Goal: Task Accomplishment & Management: Manage account settings

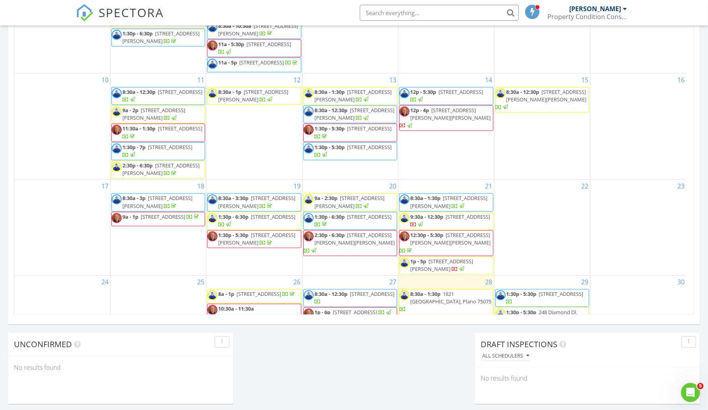
scroll to position [126, 0]
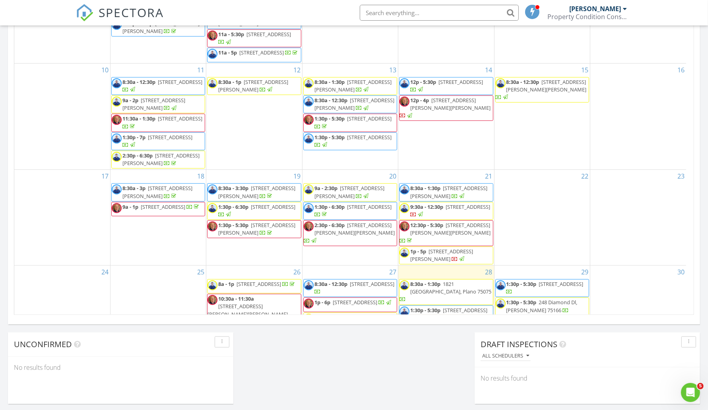
click at [459, 213] on span "9:30a - 12:30p 7609 Red Oak St, North Richland Hills 76182" at bounding box center [445, 210] width 93 height 15
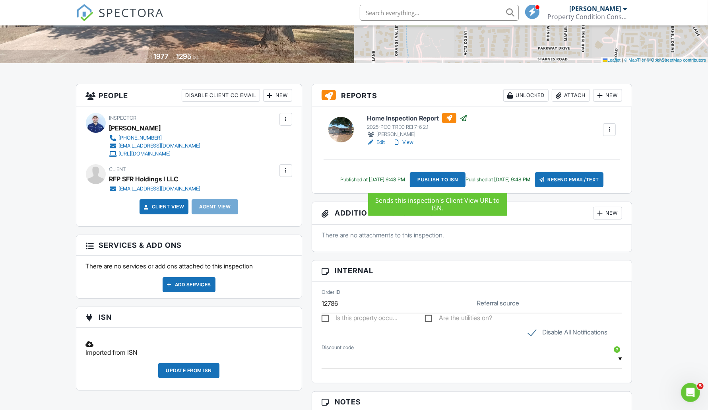
click at [447, 178] on div "Publish to ISN" at bounding box center [438, 179] width 56 height 15
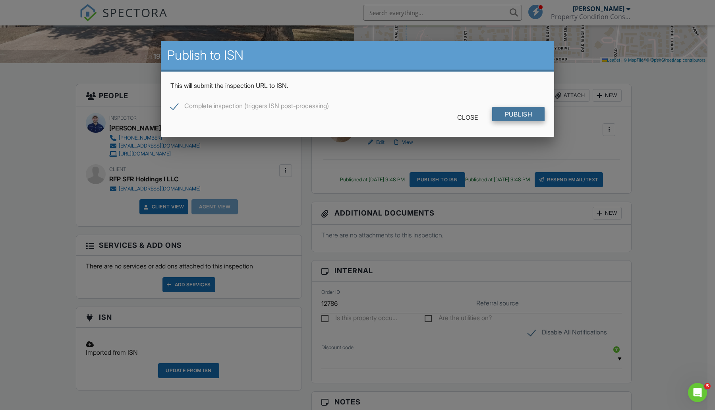
click at [522, 114] on input "Publish" at bounding box center [518, 114] width 53 height 14
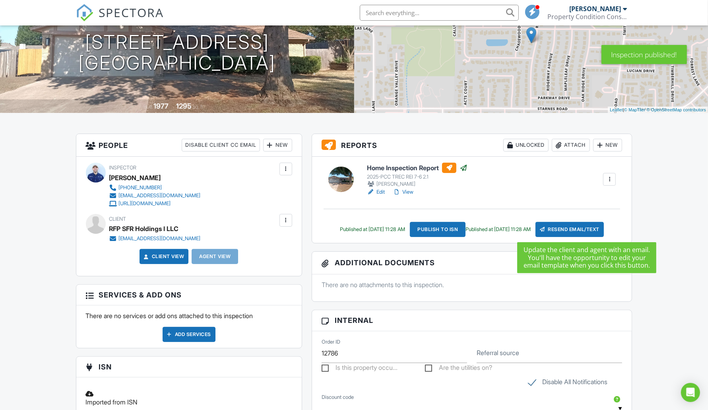
click at [589, 225] on div "Resend Email/Text" at bounding box center [569, 229] width 68 height 15
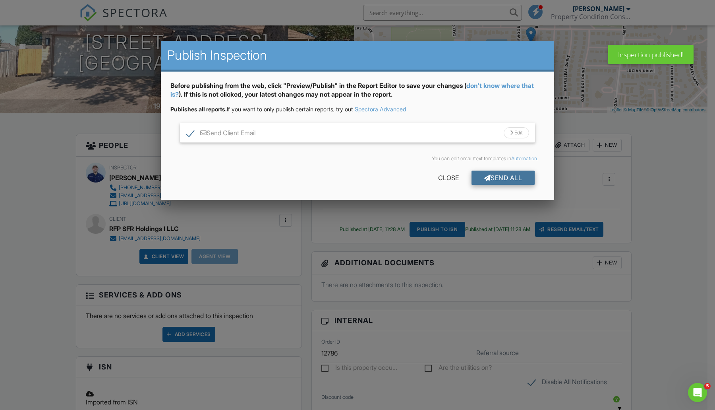
click at [505, 177] on div "Send All" at bounding box center [504, 177] width 64 height 14
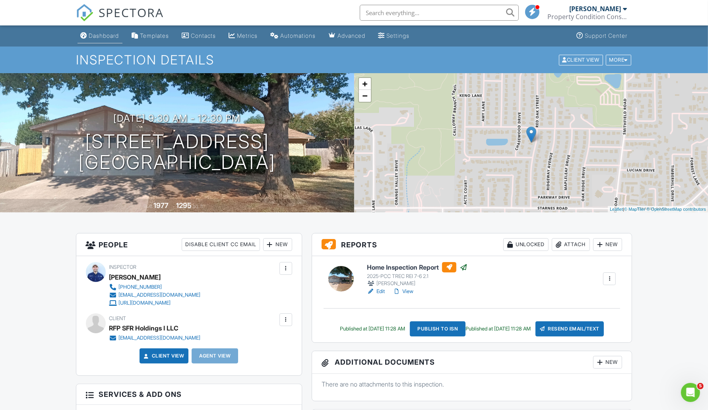
click at [109, 36] on div "Dashboard" at bounding box center [104, 35] width 30 height 7
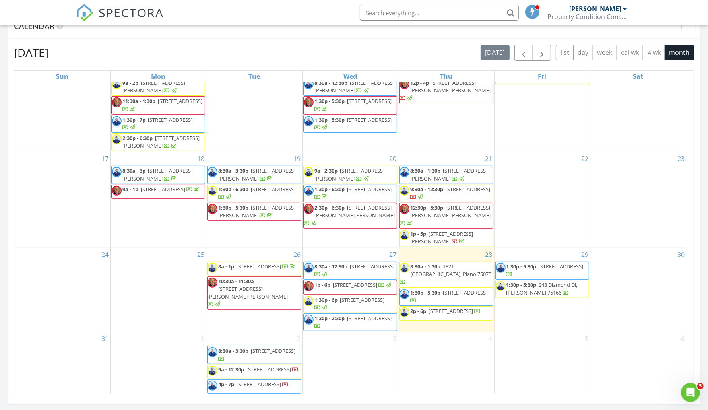
scroll to position [229, 0]
click at [432, 231] on span "4849 Alta Oaks Ct, The Colony 75056" at bounding box center [441, 237] width 63 height 15
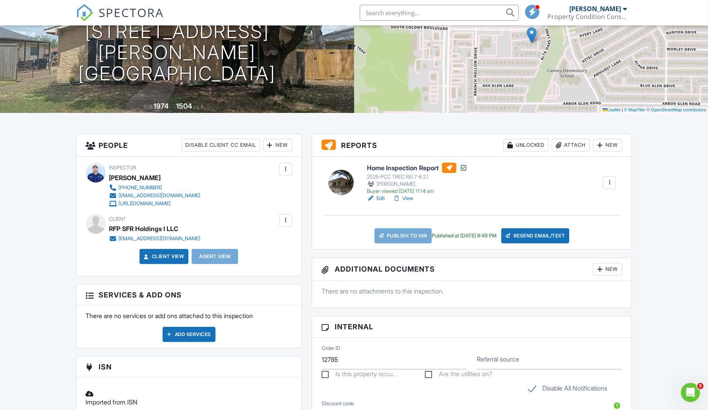
click at [383, 199] on link "Edit" at bounding box center [376, 198] width 18 height 8
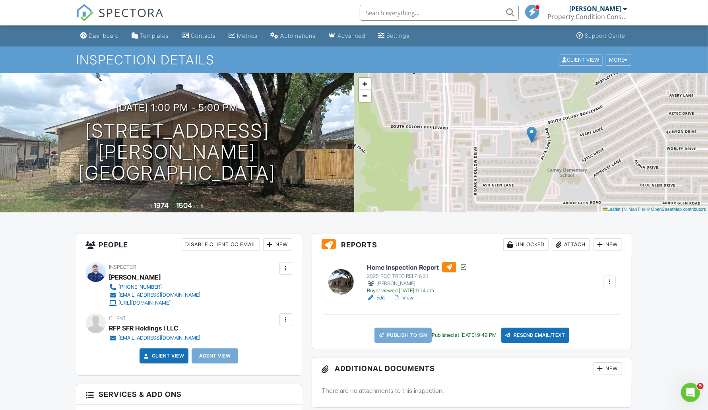
click at [408, 296] on link "View" at bounding box center [403, 298] width 21 height 8
click at [380, 298] on link "Edit" at bounding box center [376, 298] width 18 height 8
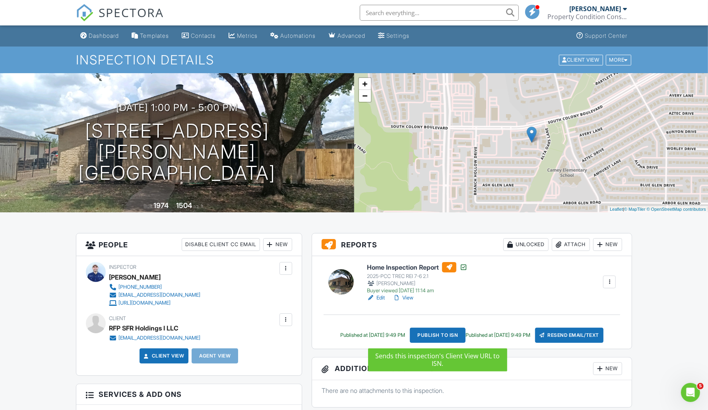
click at [446, 334] on div "Publish to ISN" at bounding box center [438, 334] width 56 height 15
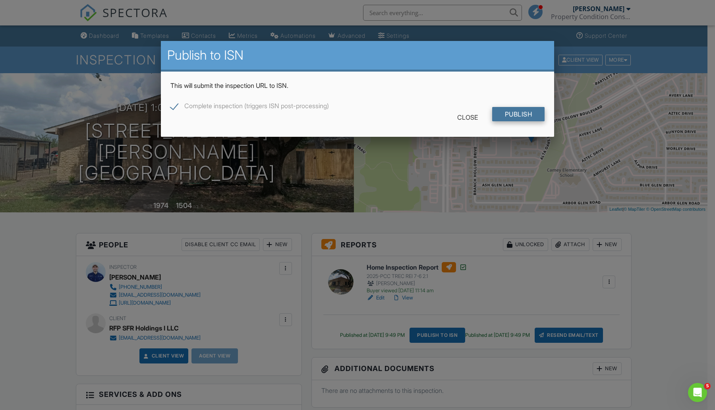
click at [531, 116] on input "Publish" at bounding box center [518, 114] width 53 height 14
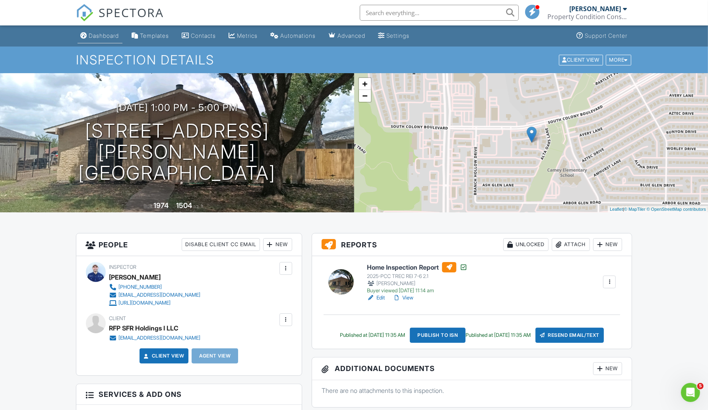
click at [103, 33] on div "Dashboard" at bounding box center [104, 35] width 30 height 7
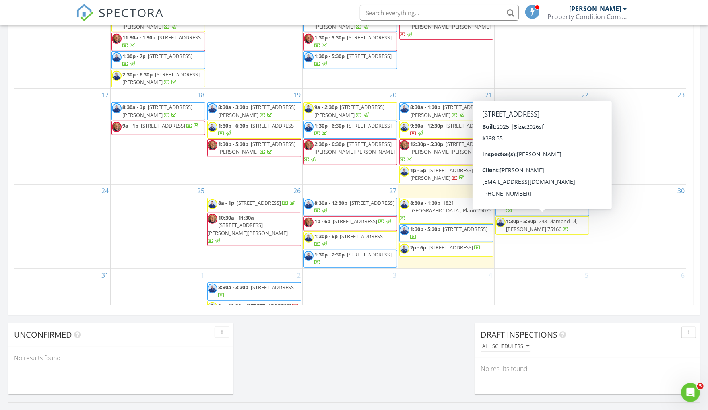
scroll to position [179, 0]
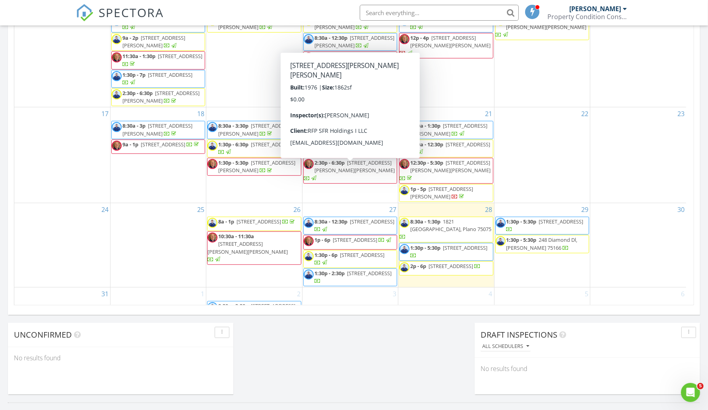
click at [335, 166] on span "2:30p - 6:30p" at bounding box center [329, 162] width 30 height 7
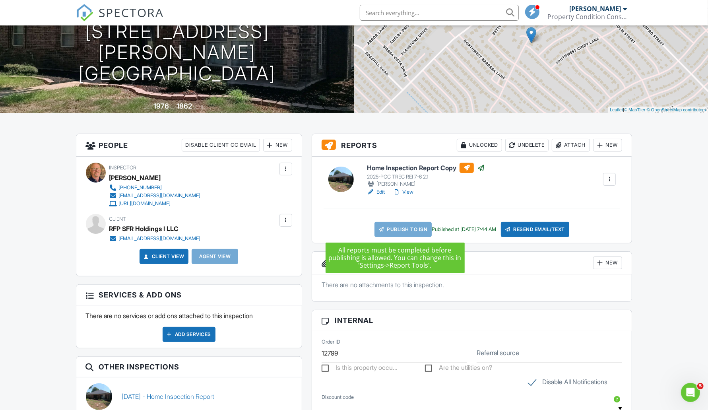
click at [398, 228] on link "Publish to ISN" at bounding box center [402, 229] width 57 height 15
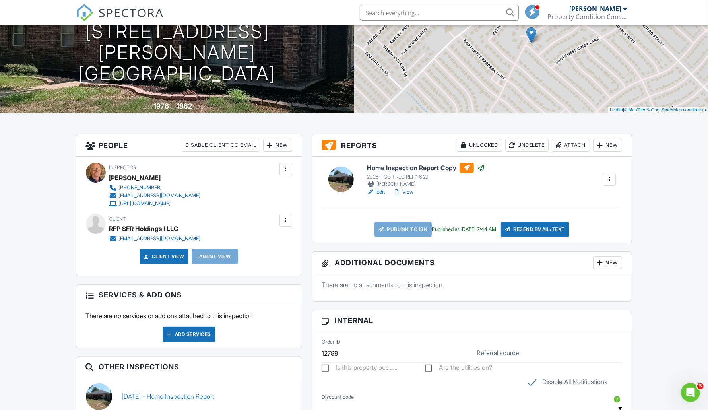
click at [382, 190] on link "Edit" at bounding box center [376, 192] width 18 height 8
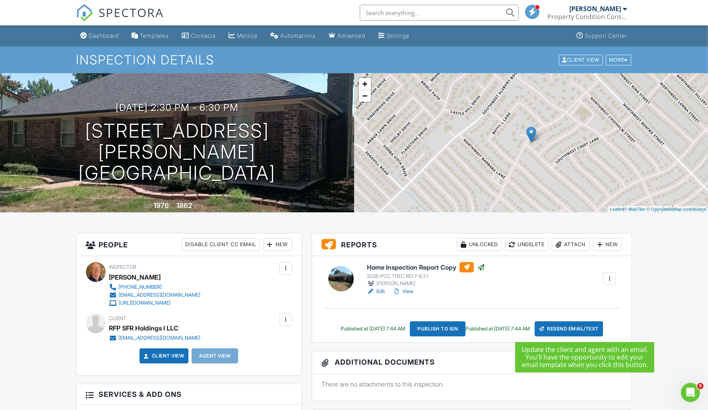
click at [581, 329] on div "Resend Email/Text" at bounding box center [568, 328] width 68 height 15
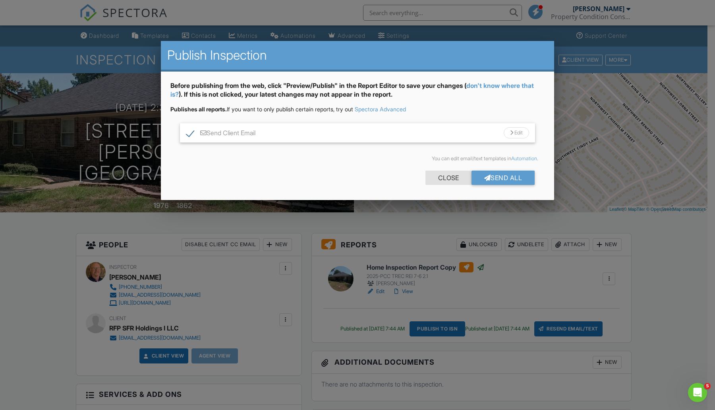
click at [448, 176] on div "Close" at bounding box center [449, 177] width 46 height 14
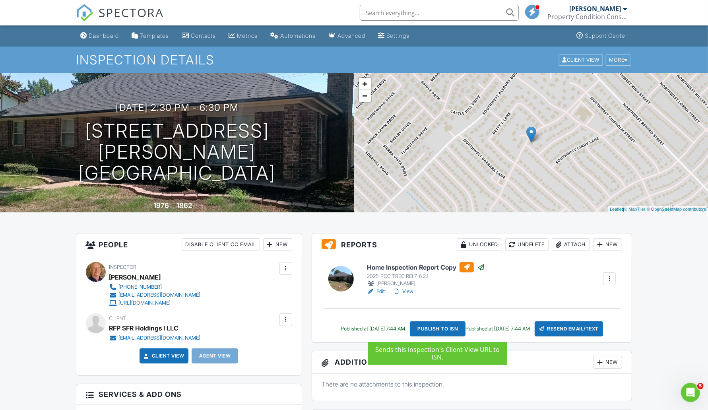
click at [437, 325] on div "Publish to ISN" at bounding box center [438, 328] width 56 height 15
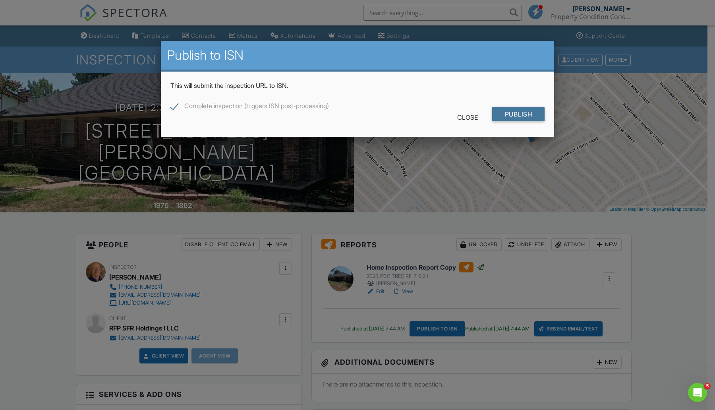
drag, startPoint x: 526, startPoint y: 112, endPoint x: 532, endPoint y: 120, distance: 10.3
click at [526, 112] on input "Publish" at bounding box center [518, 114] width 53 height 14
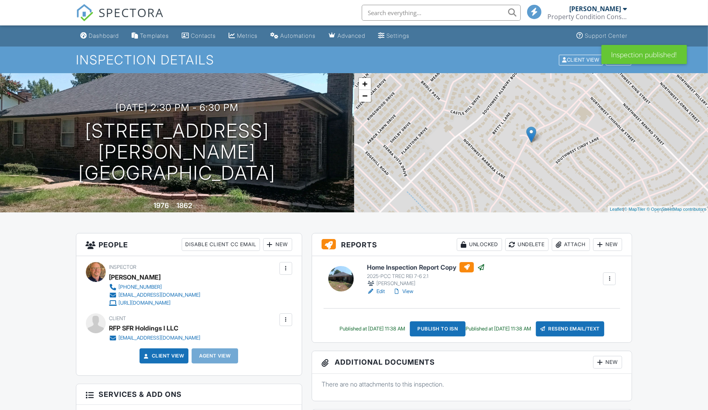
click at [586, 326] on div "Resend Email/Text" at bounding box center [570, 328] width 68 height 15
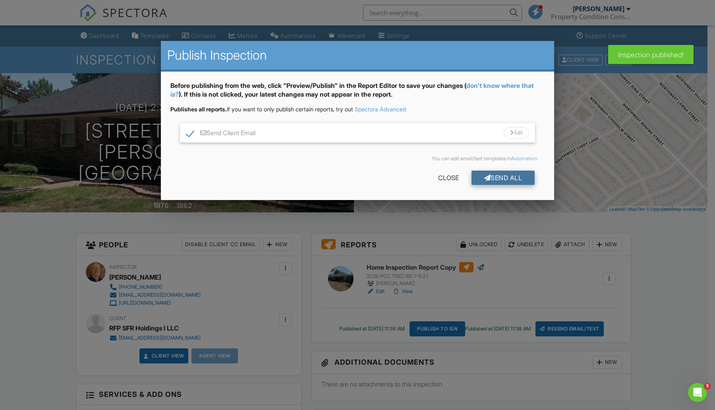
click at [520, 178] on div "Send All" at bounding box center [504, 177] width 64 height 14
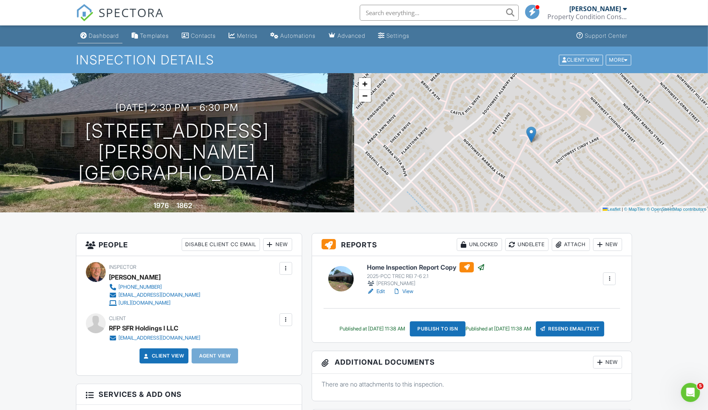
click at [99, 38] on div "Dashboard" at bounding box center [104, 35] width 30 height 7
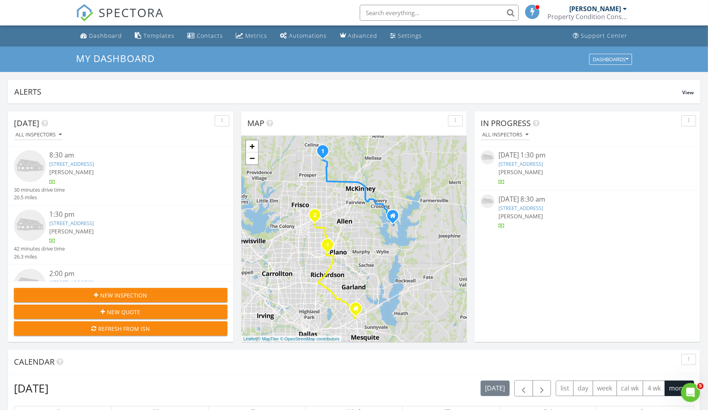
click at [581, 269] on div "In Progress All Inspectors [DATE] 1:30 pm [STREET_ADDRESS] [PERSON_NAME] [DATE]…" at bounding box center [586, 226] width 225 height 230
click at [405, 37] on div "Settings" at bounding box center [410, 36] width 24 height 8
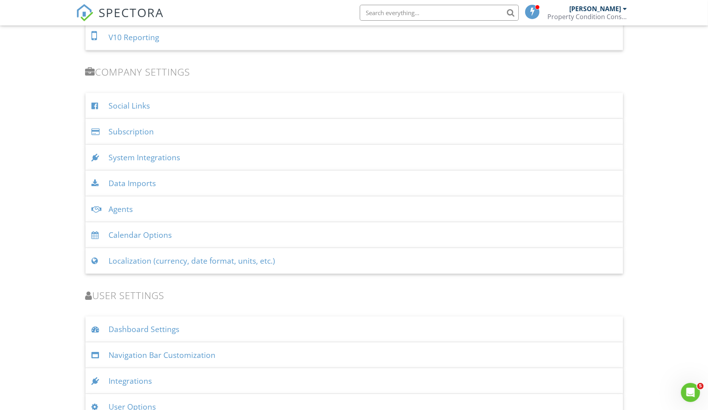
scroll to position [935, 0]
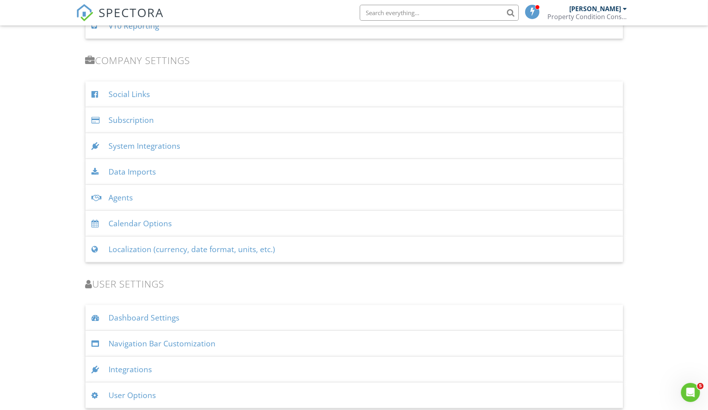
click at [143, 365] on div "Integrations" at bounding box center [353, 369] width 537 height 26
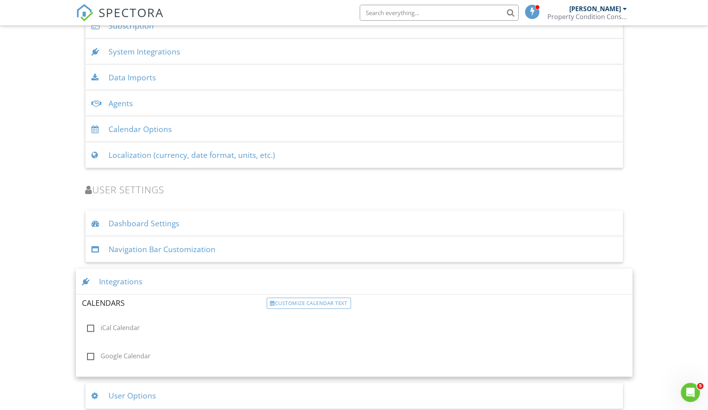
scroll to position [1030, 0]
click at [143, 392] on div "User Options" at bounding box center [353, 395] width 537 height 26
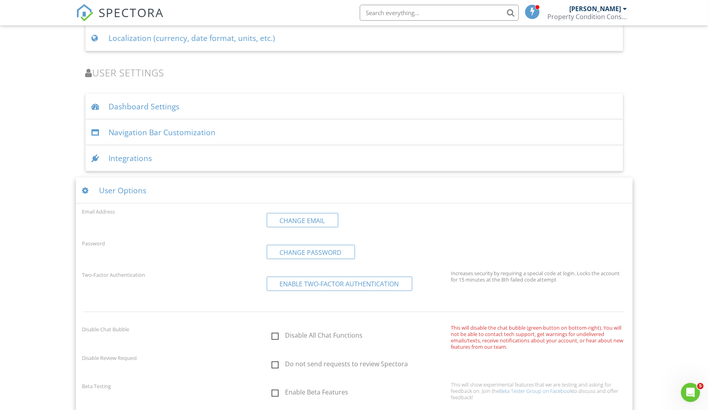
scroll to position [1151, 0]
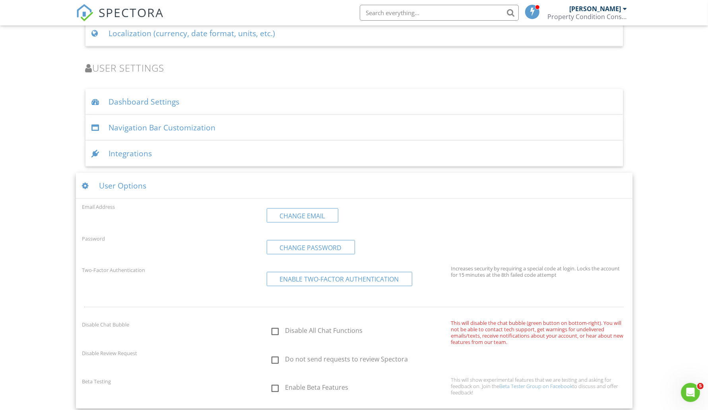
click at [116, 184] on div "User Options" at bounding box center [354, 186] width 556 height 26
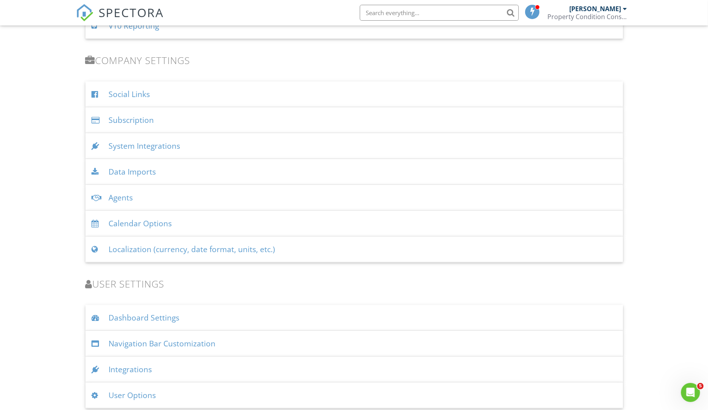
scroll to position [836, 0]
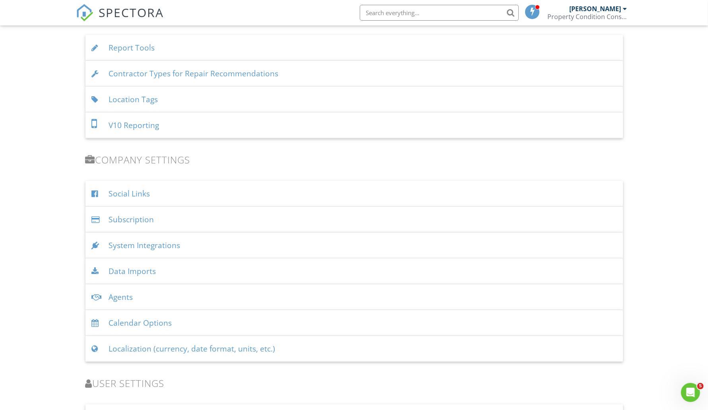
click at [160, 242] on div "System Integrations" at bounding box center [353, 245] width 537 height 26
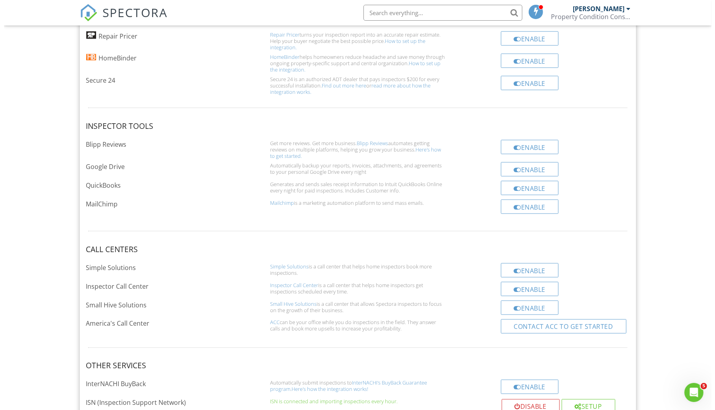
scroll to position [1233, 0]
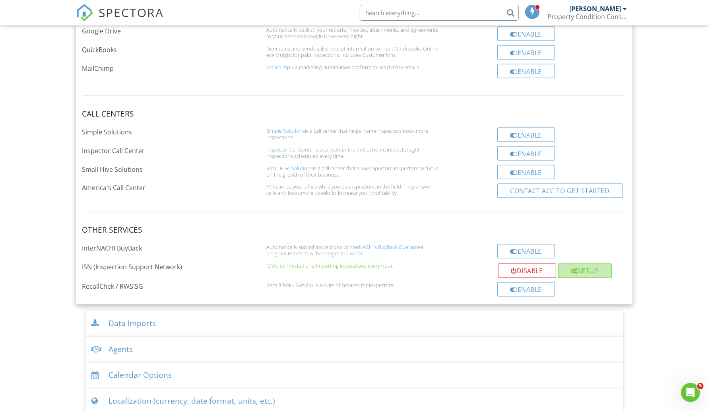
click at [586, 265] on div "Setup" at bounding box center [585, 270] width 54 height 14
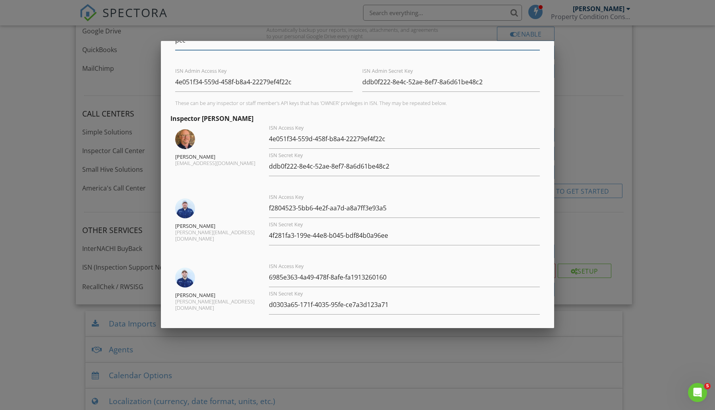
scroll to position [153, 0]
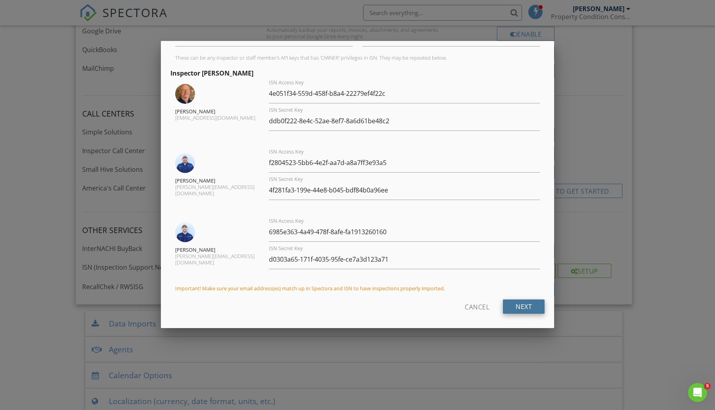
click at [510, 302] on div "Next" at bounding box center [524, 306] width 42 height 14
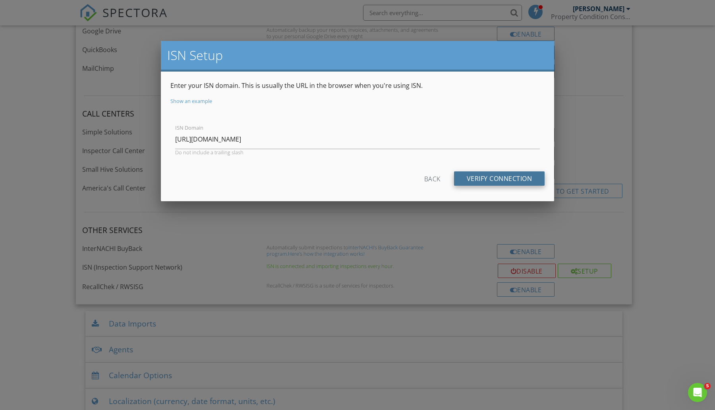
click at [494, 178] on div "Verify Connection" at bounding box center [499, 178] width 91 height 14
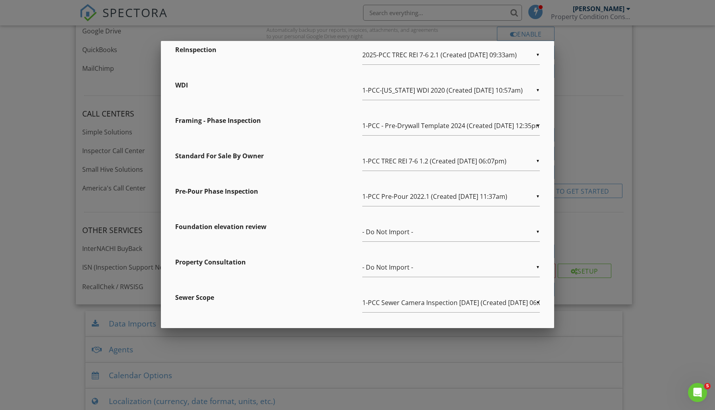
scroll to position [210, 0]
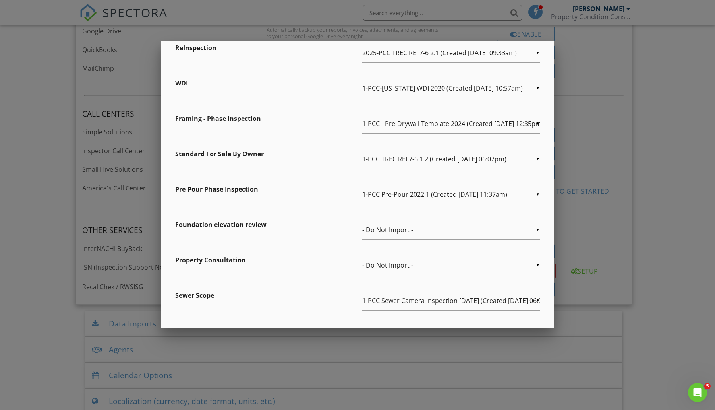
click at [532, 227] on div "▼ - Do Not Import - - Do Not Import - 2-PCC Pre-Drywall Template 12-2-2020 (Cre…" at bounding box center [451, 229] width 178 height 19
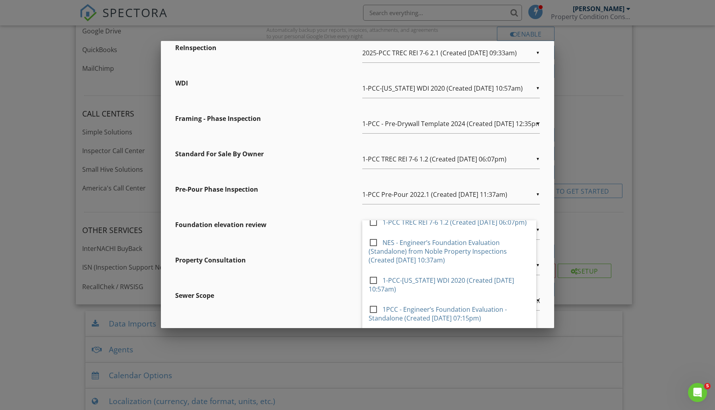
scroll to position [745, 0]
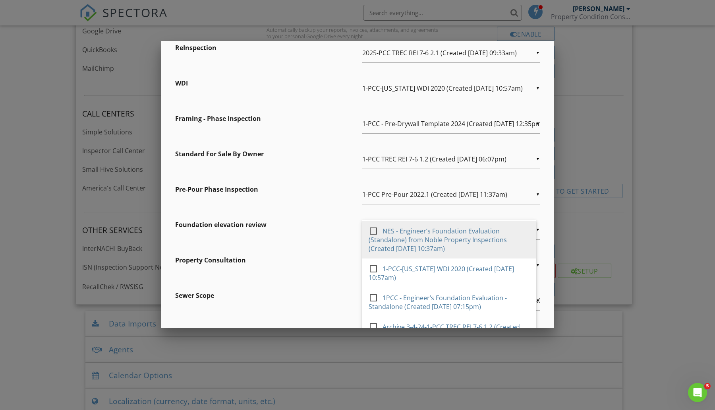
click at [405, 258] on span "NES - Engineer’s Foundation Evaluation (Standalone) from Noble Property Inspect…" at bounding box center [449, 240] width 174 height 38
type input "NES - Engineer’s Foundation Evaluation (Standalone) from Noble Property Inspect…"
checkbox input "true"
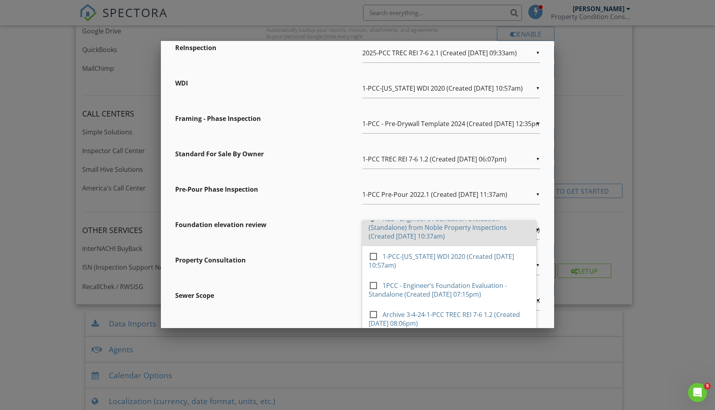
scroll to position [0, 0]
click at [330, 262] on div "Property Consultation" at bounding box center [264, 260] width 178 height 9
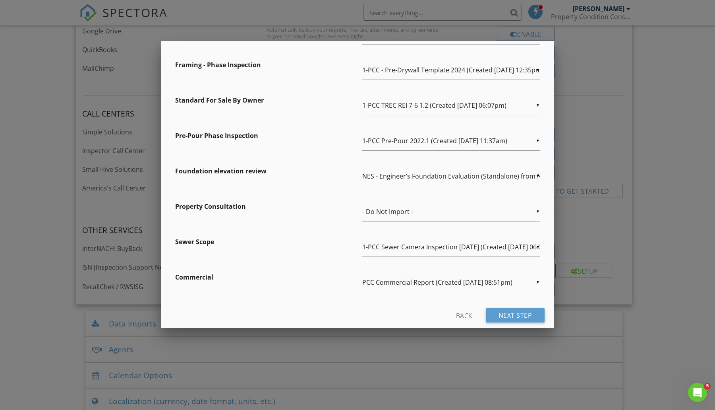
scroll to position [271, 0]
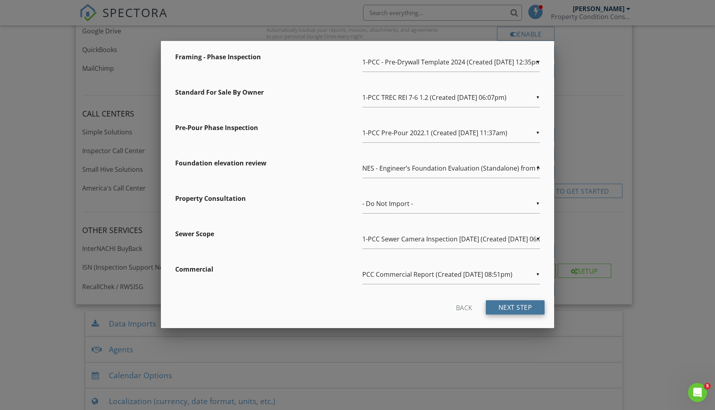
click at [511, 305] on div "Next Step" at bounding box center [515, 307] width 59 height 14
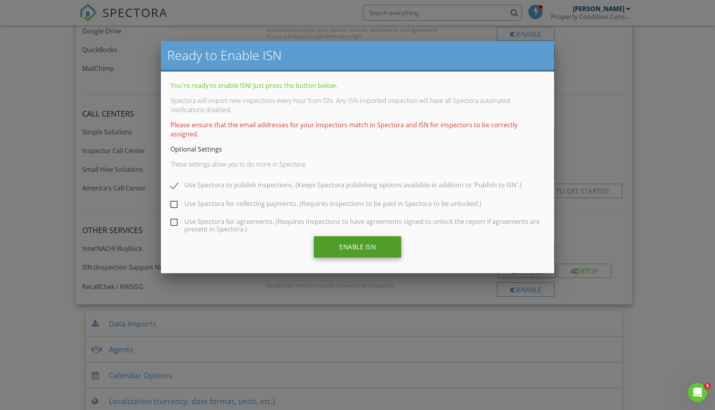
click at [362, 236] on input "Enable ISN" at bounding box center [357, 246] width 87 height 21
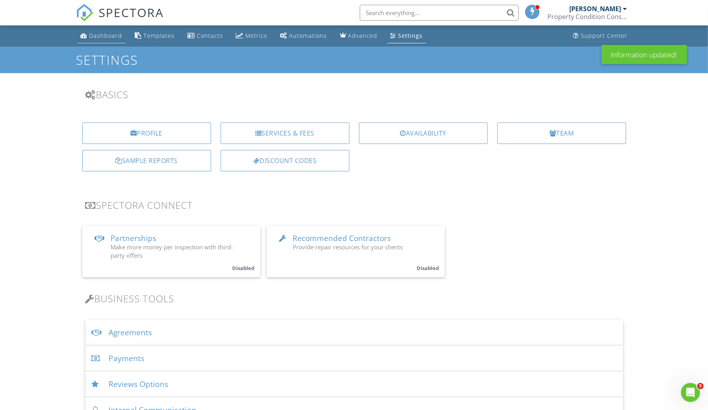
click at [108, 38] on div "Dashboard" at bounding box center [105, 36] width 33 height 8
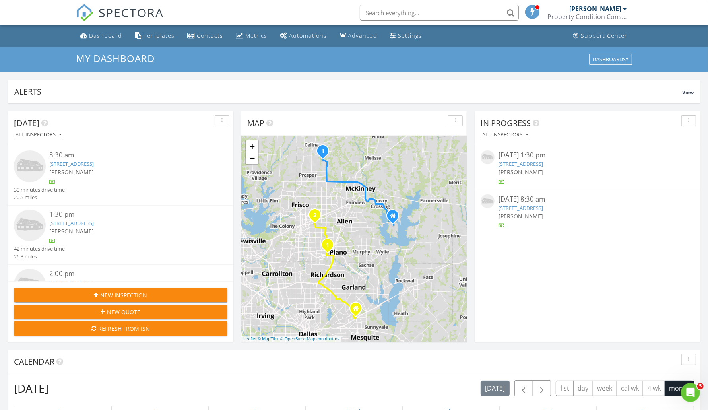
click at [127, 325] on div "Refresh from ISN" at bounding box center [120, 328] width 201 height 8
click at [528, 248] on div "In Progress All Inspectors 08/27/25 1:30 pm 1721 Tumbleweed Ct, Celina, TX 7500…" at bounding box center [586, 226] width 225 height 230
click at [106, 33] on div "Dashboard" at bounding box center [105, 36] width 33 height 8
click at [68, 223] on link "1326 Forbes Drive, Garland, TX 75040" at bounding box center [72, 222] width 45 height 7
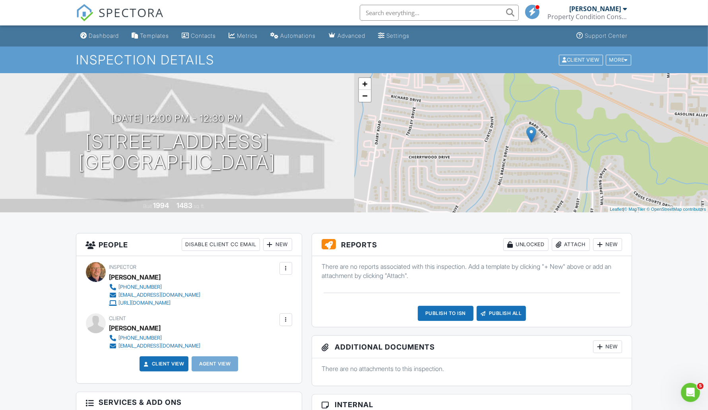
click at [611, 246] on div "New" at bounding box center [607, 244] width 29 height 13
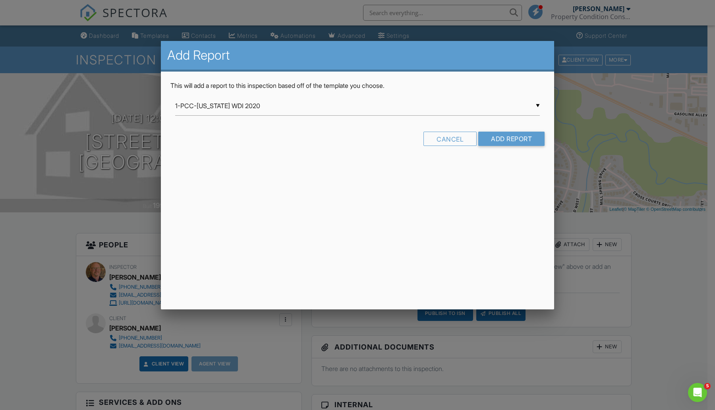
drag, startPoint x: 538, startPoint y: 103, endPoint x: 522, endPoint y: 105, distance: 16.4
click at [538, 103] on div "▼ 1-PCC-Texas WDI 2020 1-PCC-Texas WDI 2020 1-PCC TREC REI 7-6 1.2 2025-PCC TRE…" at bounding box center [357, 105] width 365 height 19
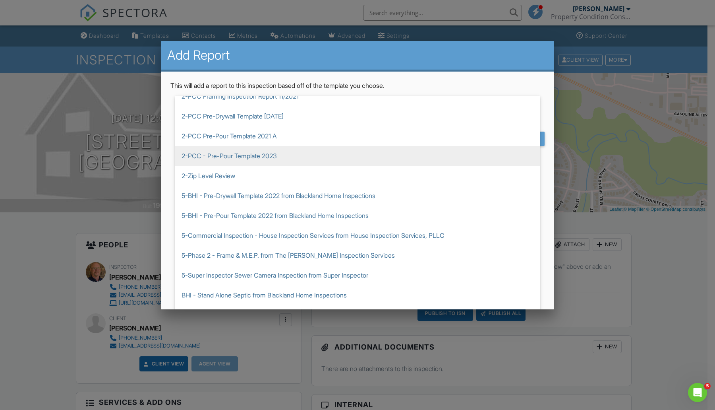
scroll to position [377, 0]
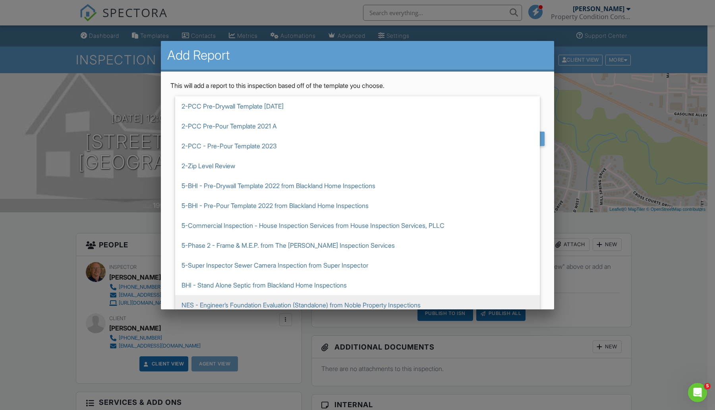
click at [292, 304] on span "NES - Engineer’s Foundation Evaluation (Standalone) from Noble Property Inspect…" at bounding box center [357, 305] width 365 height 20
type input "NES - Engineer’s Foundation Evaluation (Standalone) from Noble Property Inspect…"
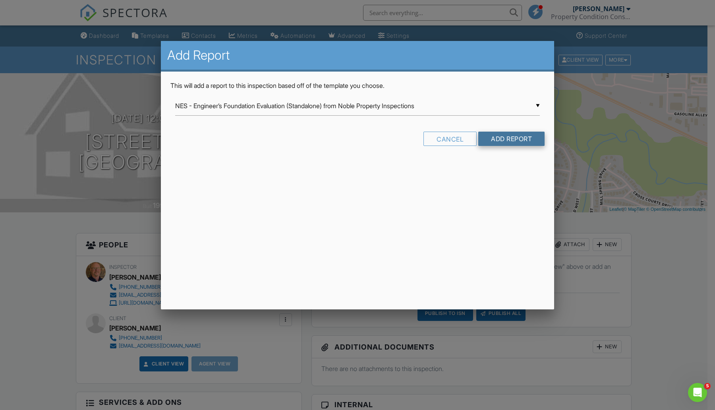
click at [498, 140] on input "Add Report" at bounding box center [511, 139] width 66 height 14
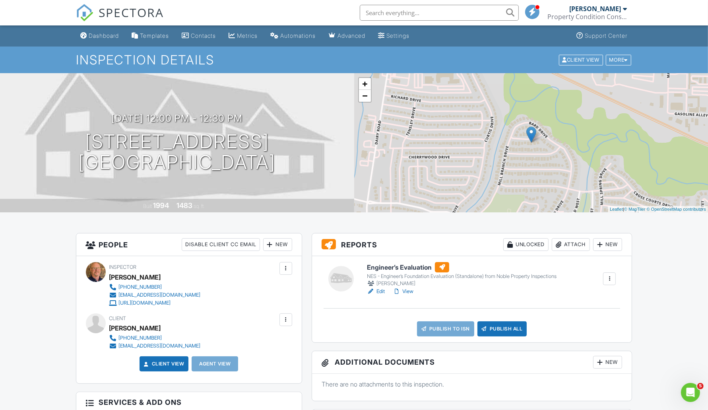
click at [379, 291] on link "Edit" at bounding box center [376, 291] width 18 height 8
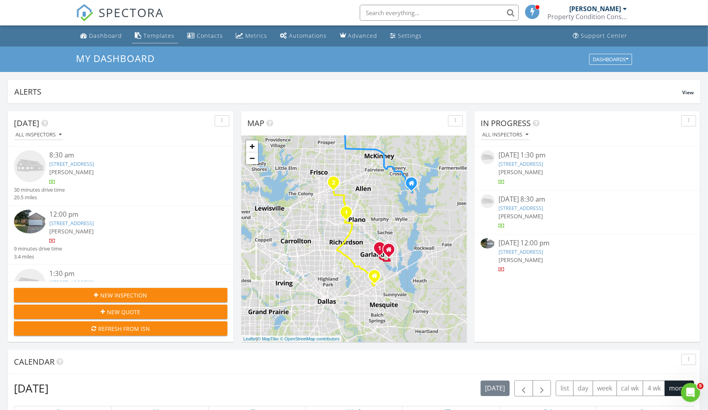
click at [167, 33] on div "Templates" at bounding box center [159, 36] width 31 height 8
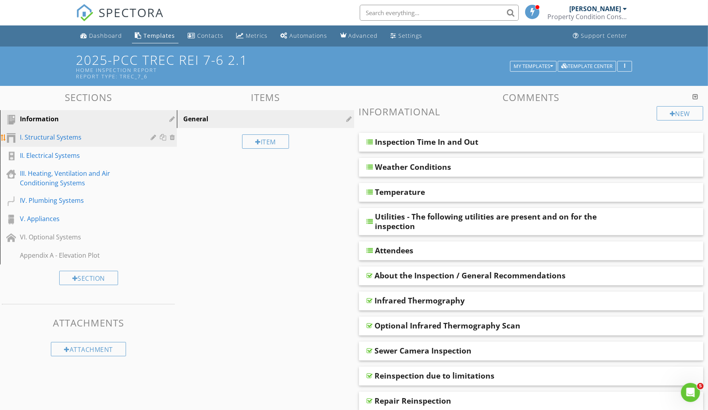
click at [67, 132] on div "I. Structural Systems" at bounding box center [79, 137] width 119 height 10
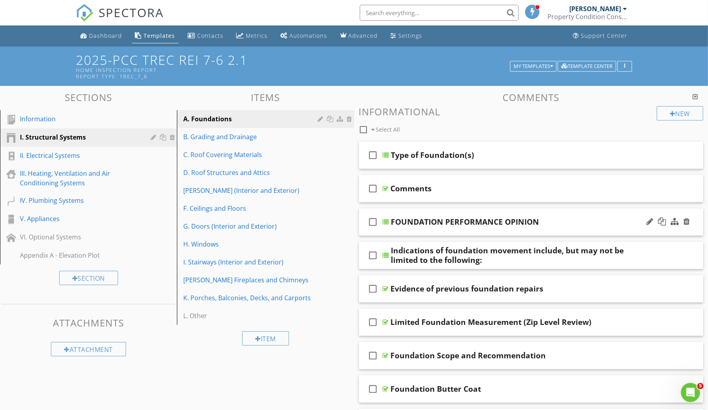
scroll to position [99, 0]
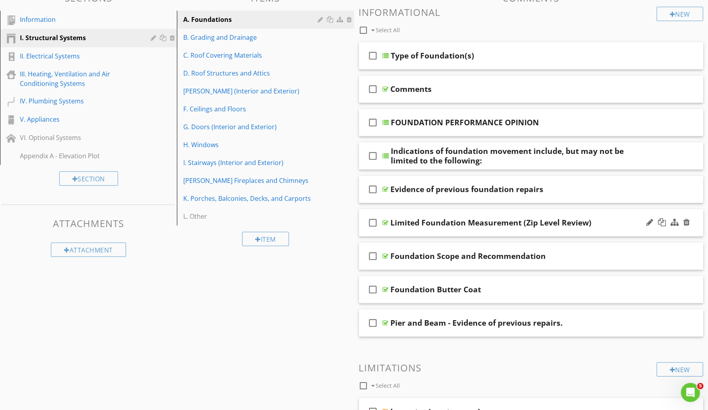
click at [386, 221] on div at bounding box center [386, 222] width 6 height 6
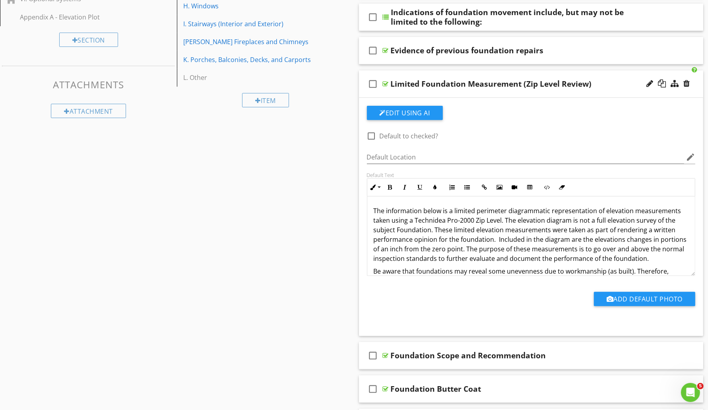
scroll to position [248, 0]
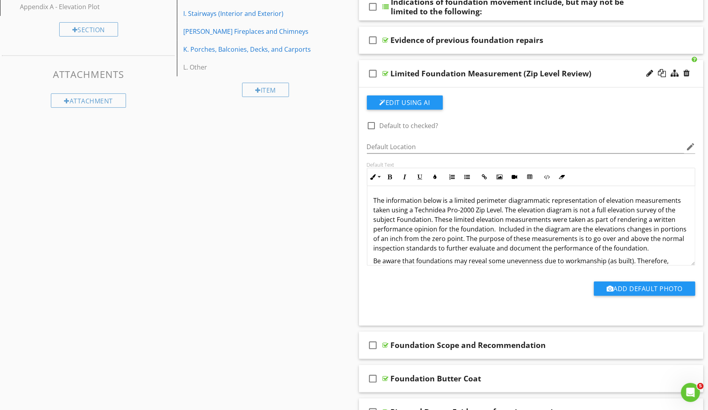
click at [375, 197] on p "The information below is a limited perimeter diagrammatic representation of ele…" at bounding box center [531, 224] width 315 height 57
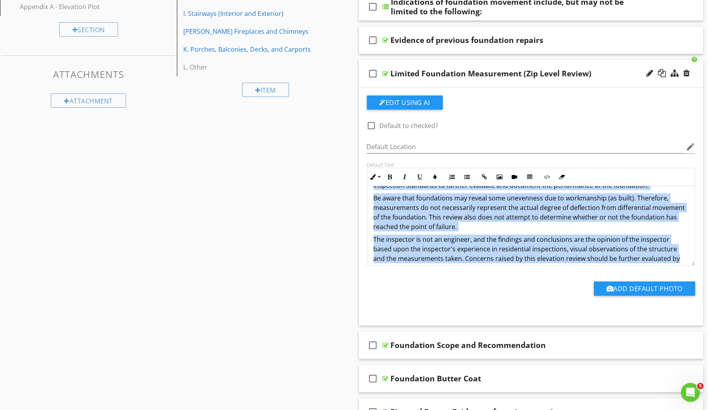
scroll to position [79, 0]
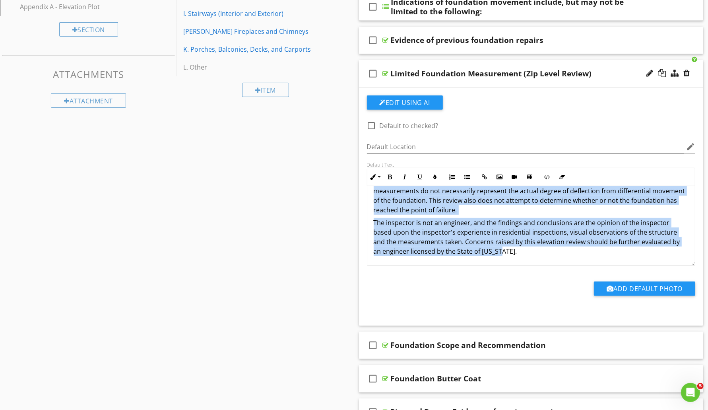
drag, startPoint x: 374, startPoint y: 198, endPoint x: 554, endPoint y: 257, distance: 189.5
click at [554, 257] on div "The information below is a limited perimeter diagrammatic representation of ele…" at bounding box center [531, 185] width 328 height 159
copy div "The information below is a limited perimeter diagrammatic representation of ele…"
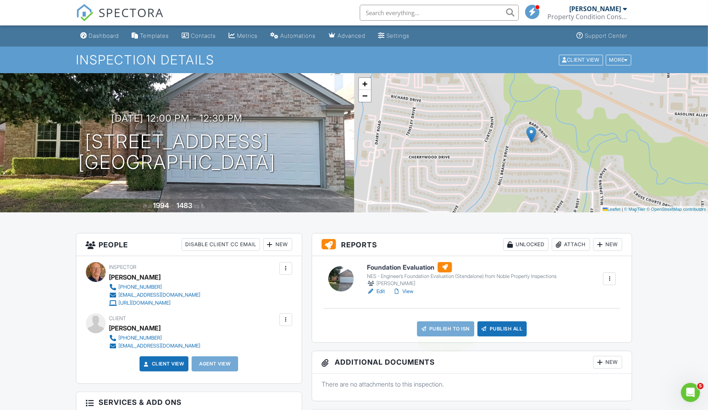
click at [455, 327] on link "Publish to ISN" at bounding box center [445, 328] width 57 height 15
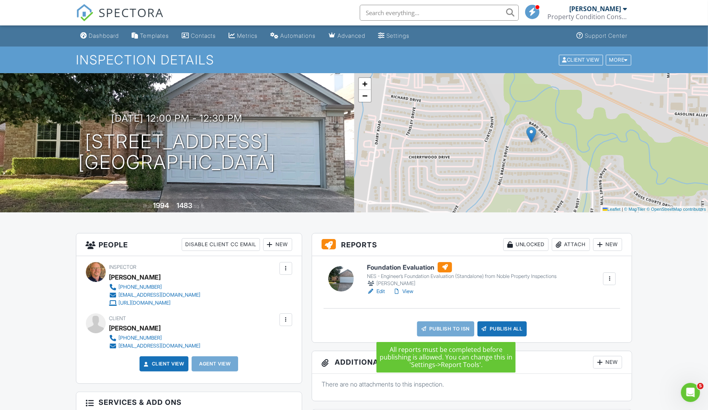
click at [455, 327] on link "Publish to ISN" at bounding box center [445, 328] width 57 height 15
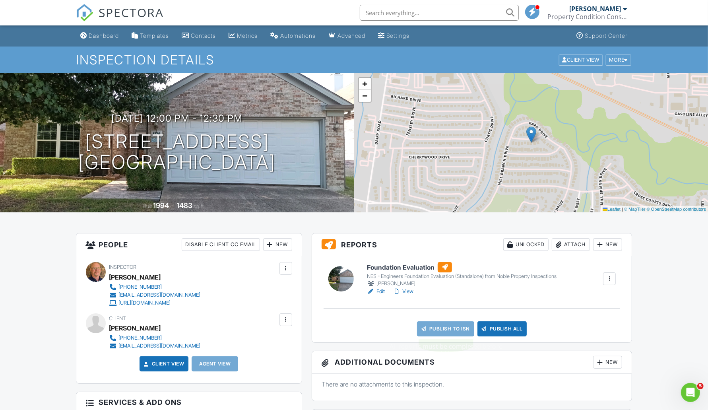
click at [473, 299] on div "Foundation Evaluation NES - Engineer’s Foundation Evaluation (Standalone) from …" at bounding box center [472, 299] width 320 height 86
click at [614, 275] on div at bounding box center [609, 278] width 13 height 13
click at [527, 242] on div "Unlocked" at bounding box center [525, 244] width 45 height 13
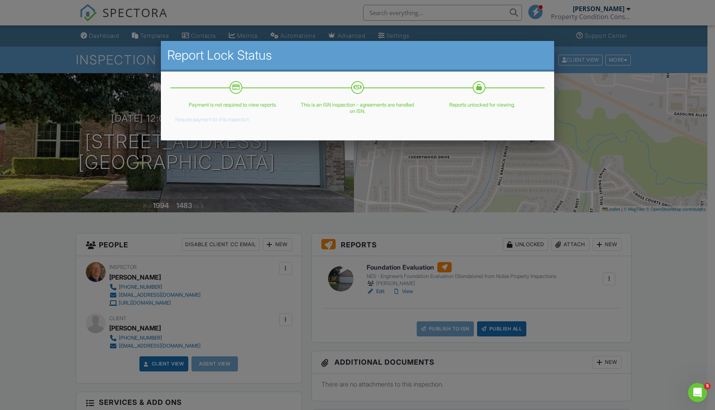
click at [552, 217] on div at bounding box center [357, 216] width 715 height 512
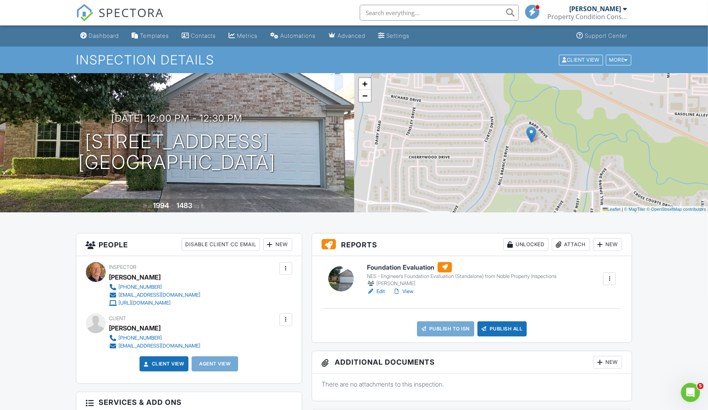
click at [571, 243] on div "Attach" at bounding box center [571, 244] width 38 height 13
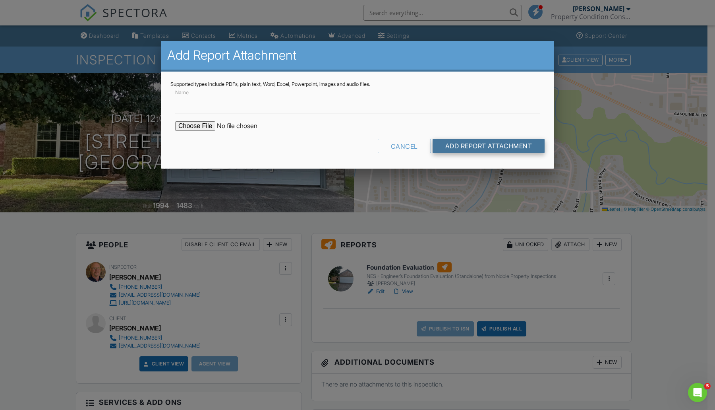
click at [447, 145] on input "Add Report Attachment" at bounding box center [489, 146] width 112 height 14
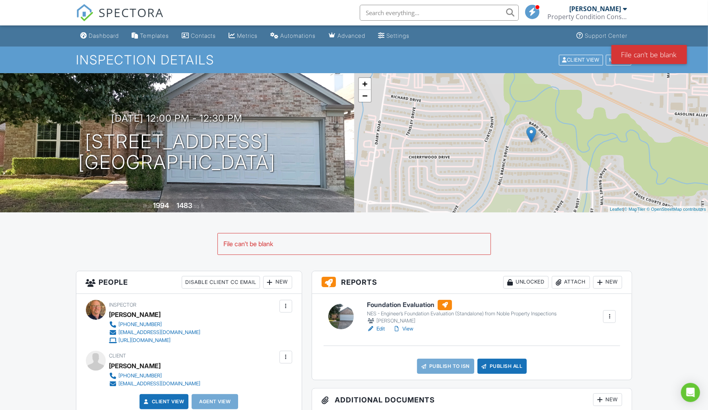
click at [315, 242] on div "File can't be blank" at bounding box center [354, 243] width 273 height 21
click at [560, 280] on div at bounding box center [558, 282] width 8 height 8
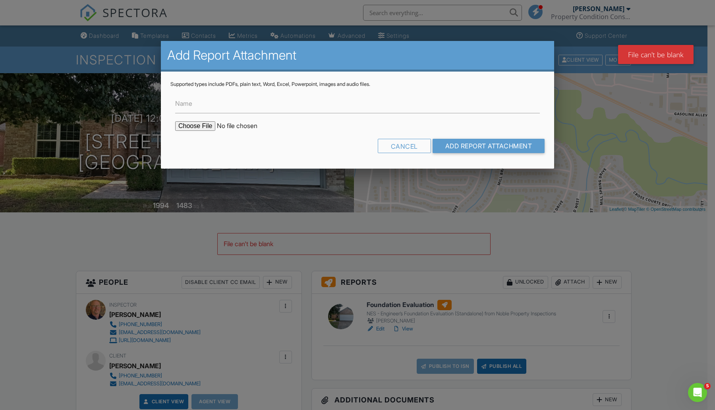
click at [200, 126] on input "file" at bounding box center [242, 126] width 135 height 10
type input "C:\fakepath\1326 Forbes Dr Elevation.jpg"
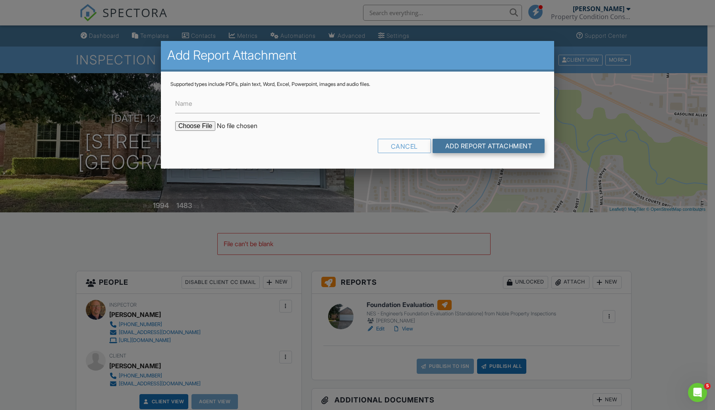
click at [486, 147] on input "Add Report Attachment" at bounding box center [489, 146] width 112 height 14
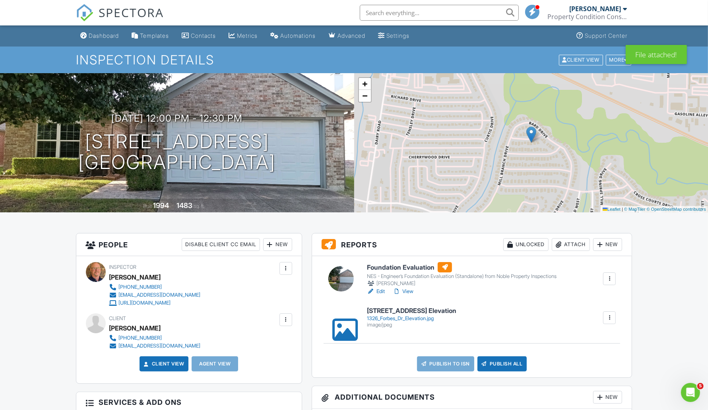
click at [505, 274] on div "NES - Engineer’s Foundation Evaluation (Standalone) from Noble Property Inspect…" at bounding box center [462, 276] width 190 height 6
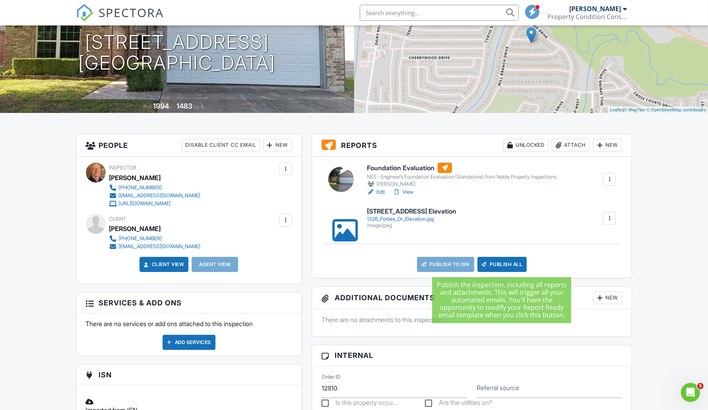
click at [501, 263] on div "Publish All" at bounding box center [502, 264] width 50 height 15
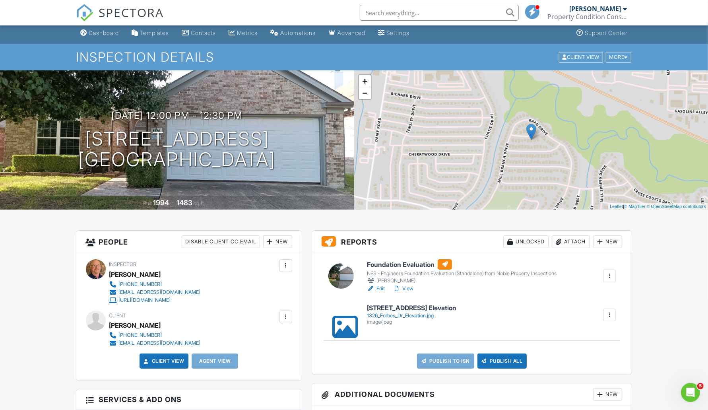
scroll to position [0, 0]
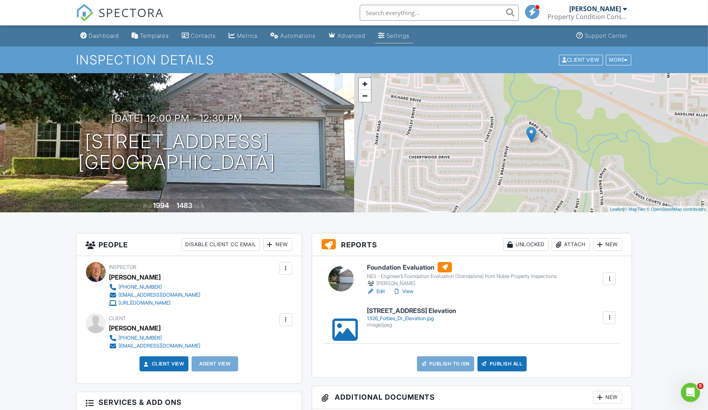
click at [409, 33] on div "Settings" at bounding box center [398, 35] width 23 height 7
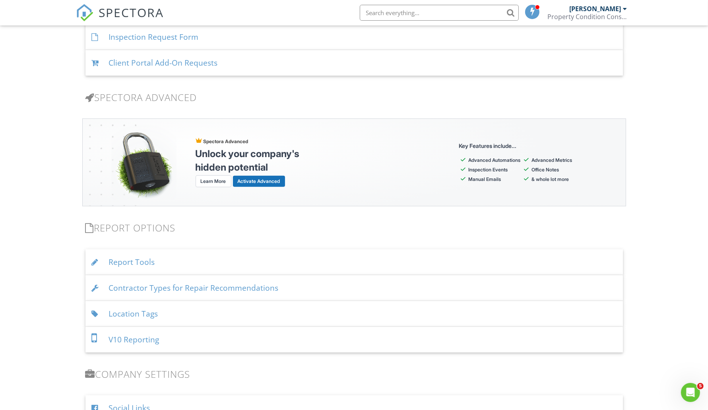
scroll to position [695, 0]
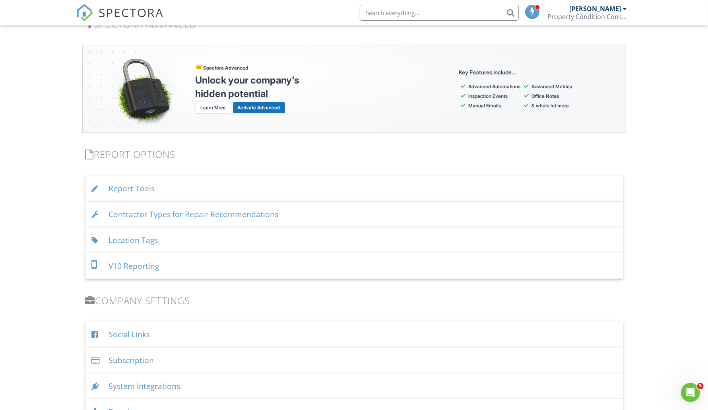
click at [143, 187] on div "Report Tools" at bounding box center [353, 189] width 537 height 26
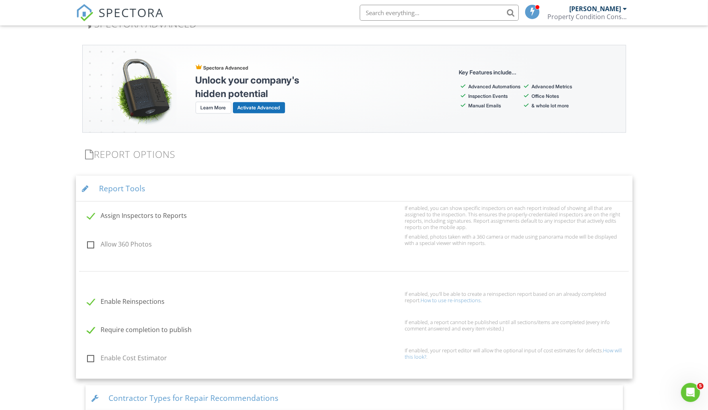
click at [88, 328] on label "Require completion to publish" at bounding box center [243, 331] width 313 height 10
checkbox input "false"
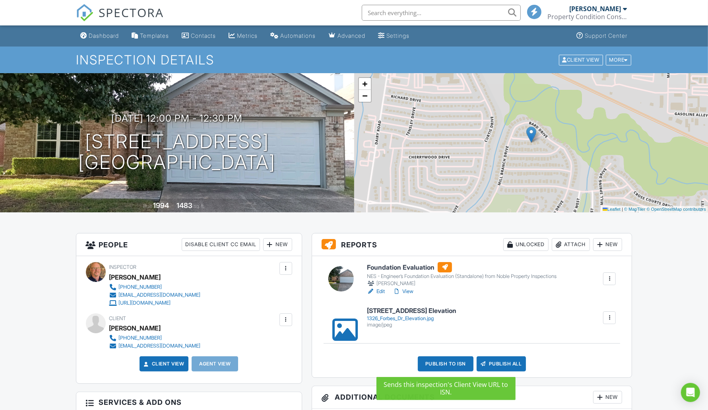
click at [442, 364] on div "Publish to ISN" at bounding box center [446, 363] width 56 height 15
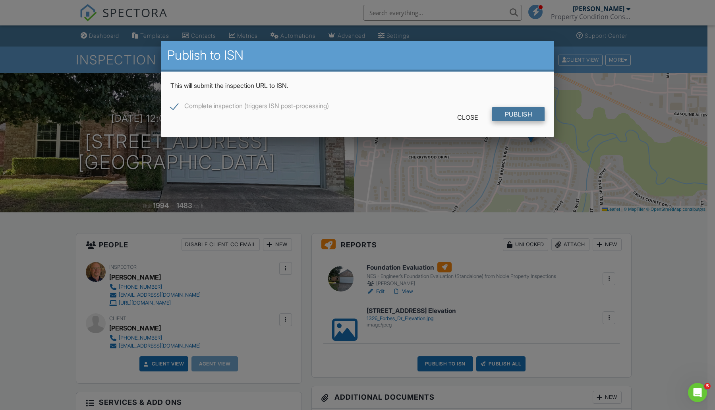
click at [516, 112] on input "Publish" at bounding box center [518, 114] width 53 height 14
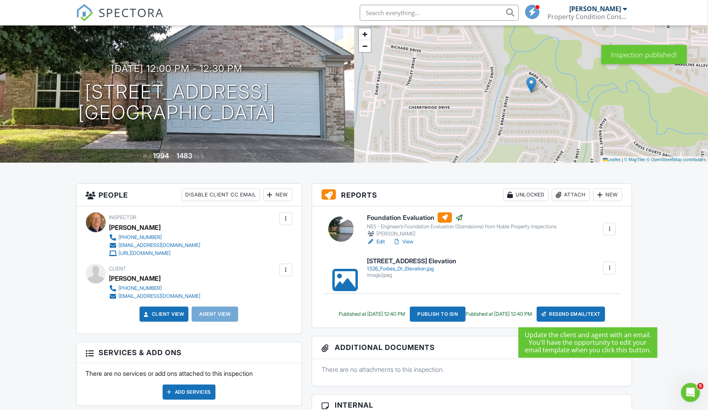
click at [594, 313] on div "Resend Email/Text" at bounding box center [570, 313] width 68 height 15
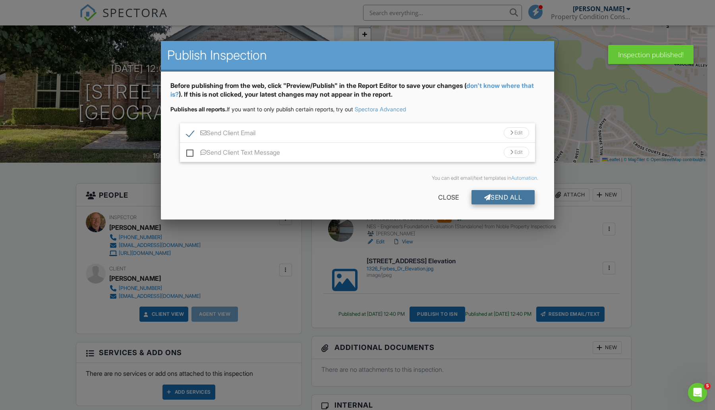
click at [499, 195] on div "Send All" at bounding box center [504, 197] width 64 height 14
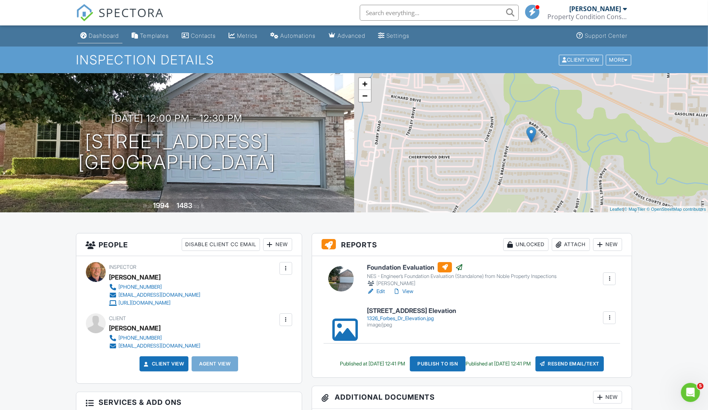
click at [98, 34] on div "Dashboard" at bounding box center [104, 35] width 30 height 7
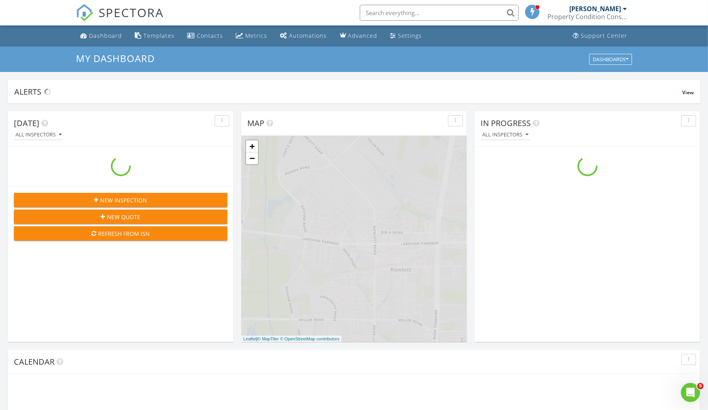
scroll to position [739, 723]
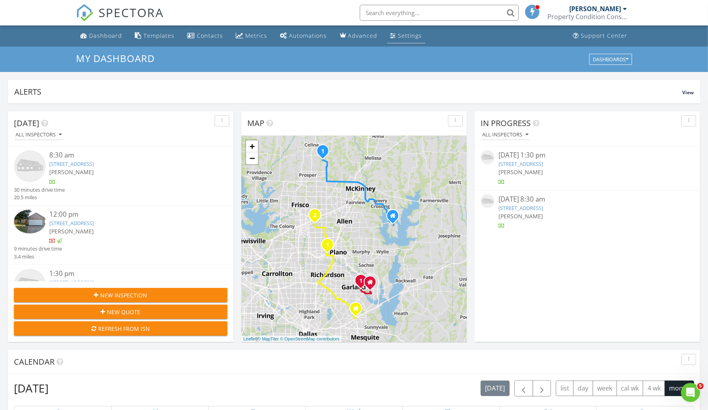
click at [404, 37] on div "Settings" at bounding box center [410, 36] width 24 height 8
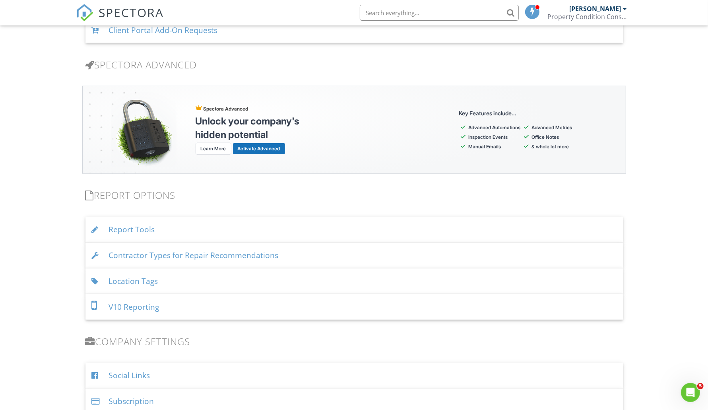
scroll to position [695, 0]
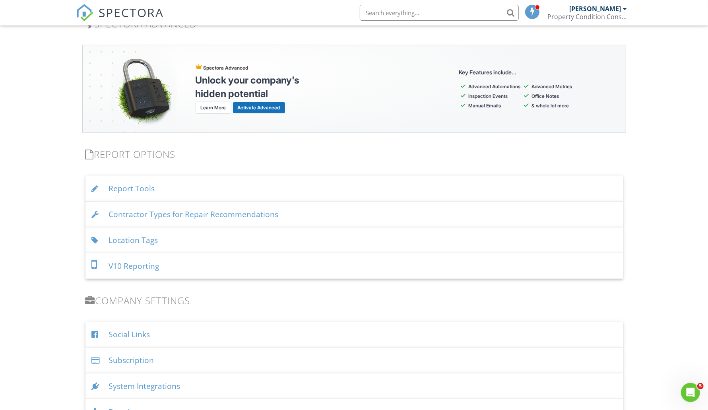
click at [150, 189] on div "Report Tools" at bounding box center [353, 189] width 537 height 26
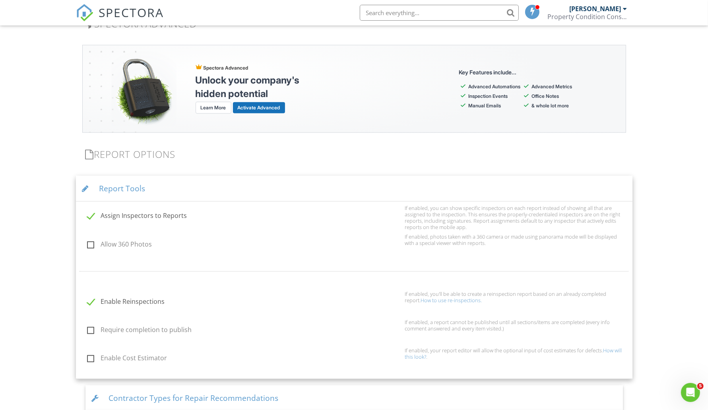
click at [90, 327] on label "Require completion to publish" at bounding box center [243, 331] width 313 height 10
click at [87, 328] on input "Require completion to publish" at bounding box center [84, 330] width 5 height 5
checkbox input "true"
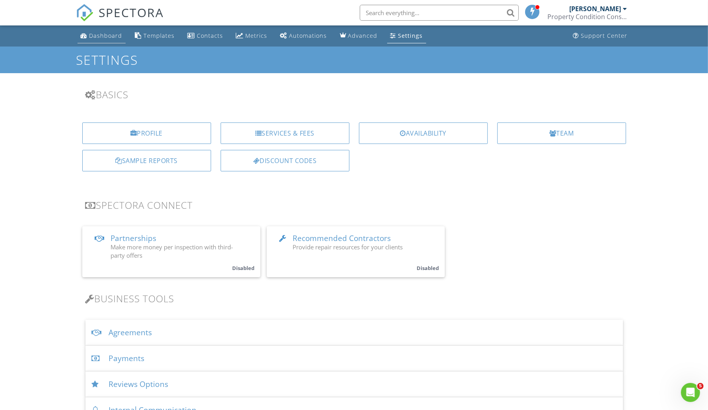
click at [103, 36] on div "Dashboard" at bounding box center [105, 36] width 33 height 8
